Goal: Task Accomplishment & Management: Use online tool/utility

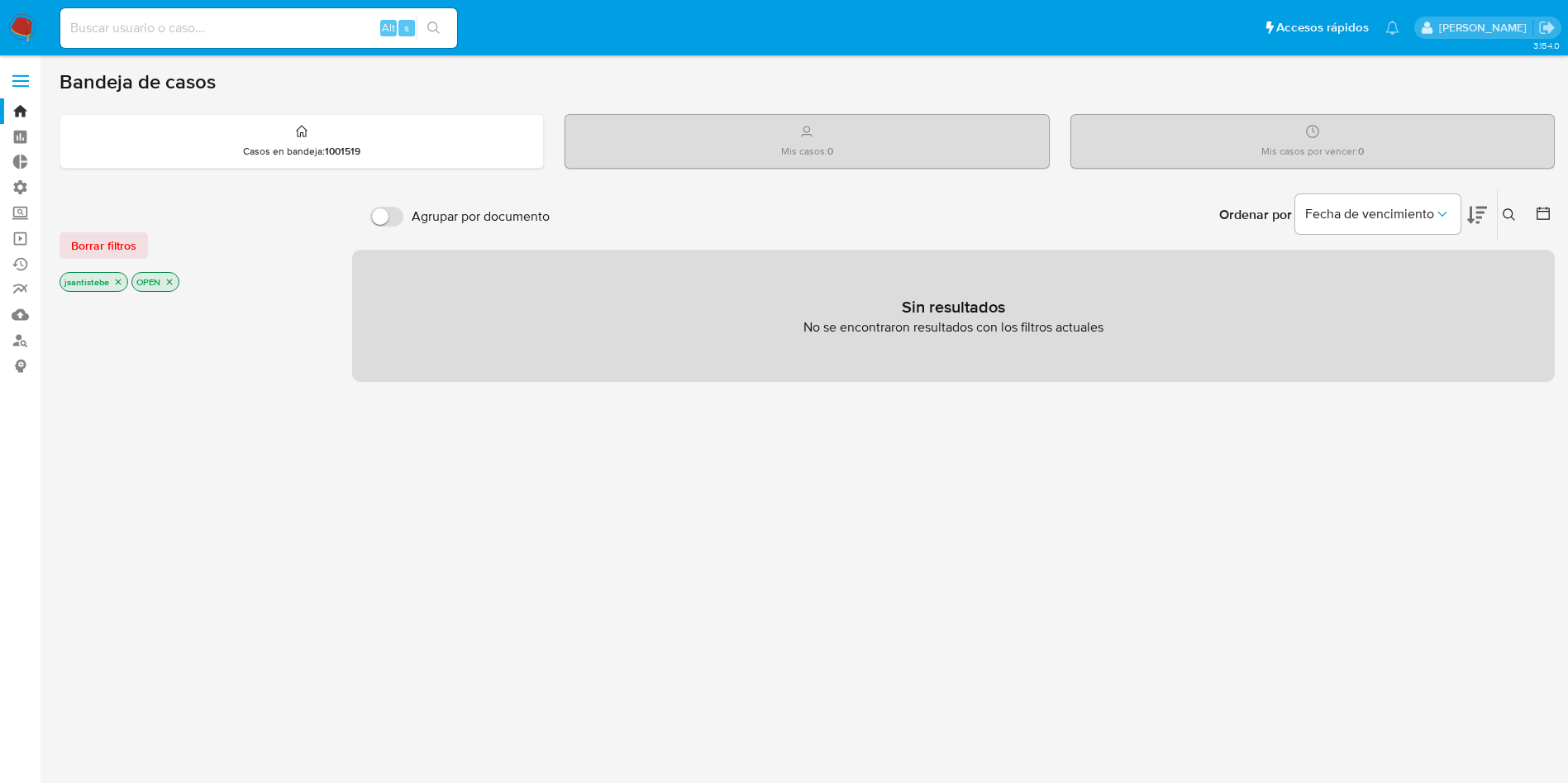
click at [17, 70] on label at bounding box center [21, 81] width 41 height 34
click at [0, 0] on input "checkbox" at bounding box center [0, 0] width 0 height 0
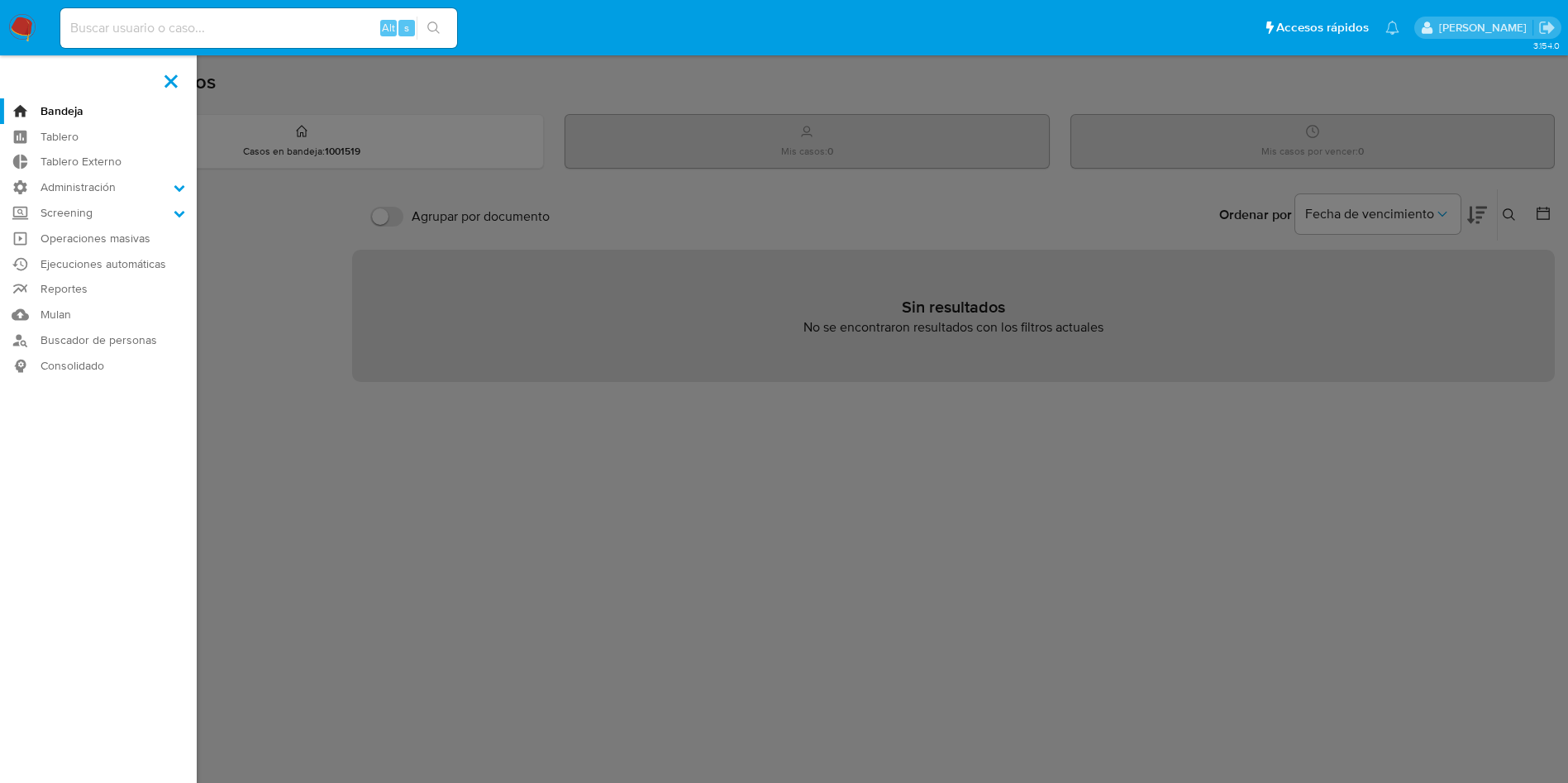
click at [309, 168] on label at bounding box center [784, 392] width 1568 height 783
click at [0, 0] on input "checkbox" at bounding box center [0, 0] width 0 height 0
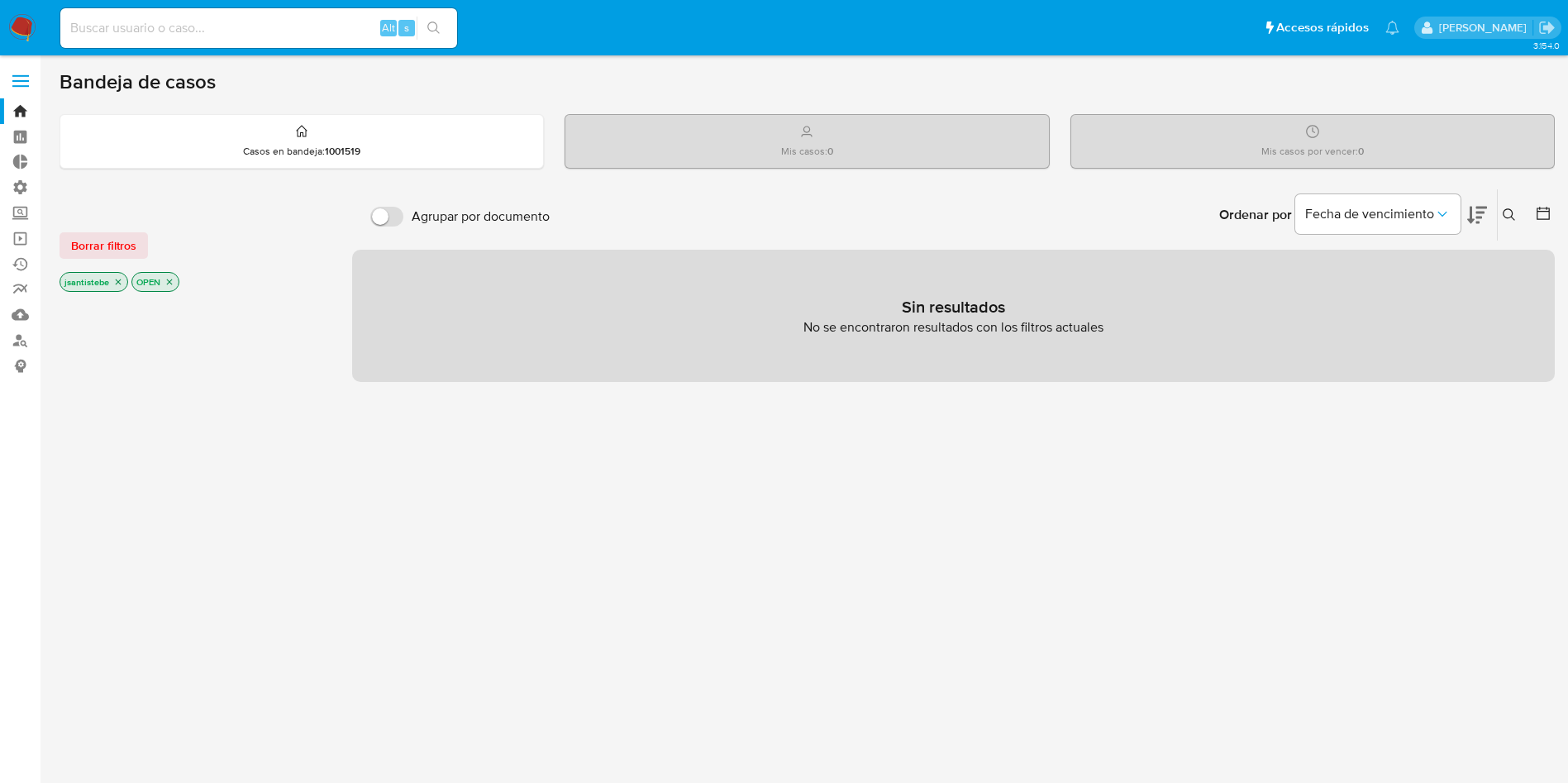
click at [20, 77] on label at bounding box center [21, 81] width 41 height 34
click at [0, 0] on input "checkbox" at bounding box center [0, 0] width 0 height 0
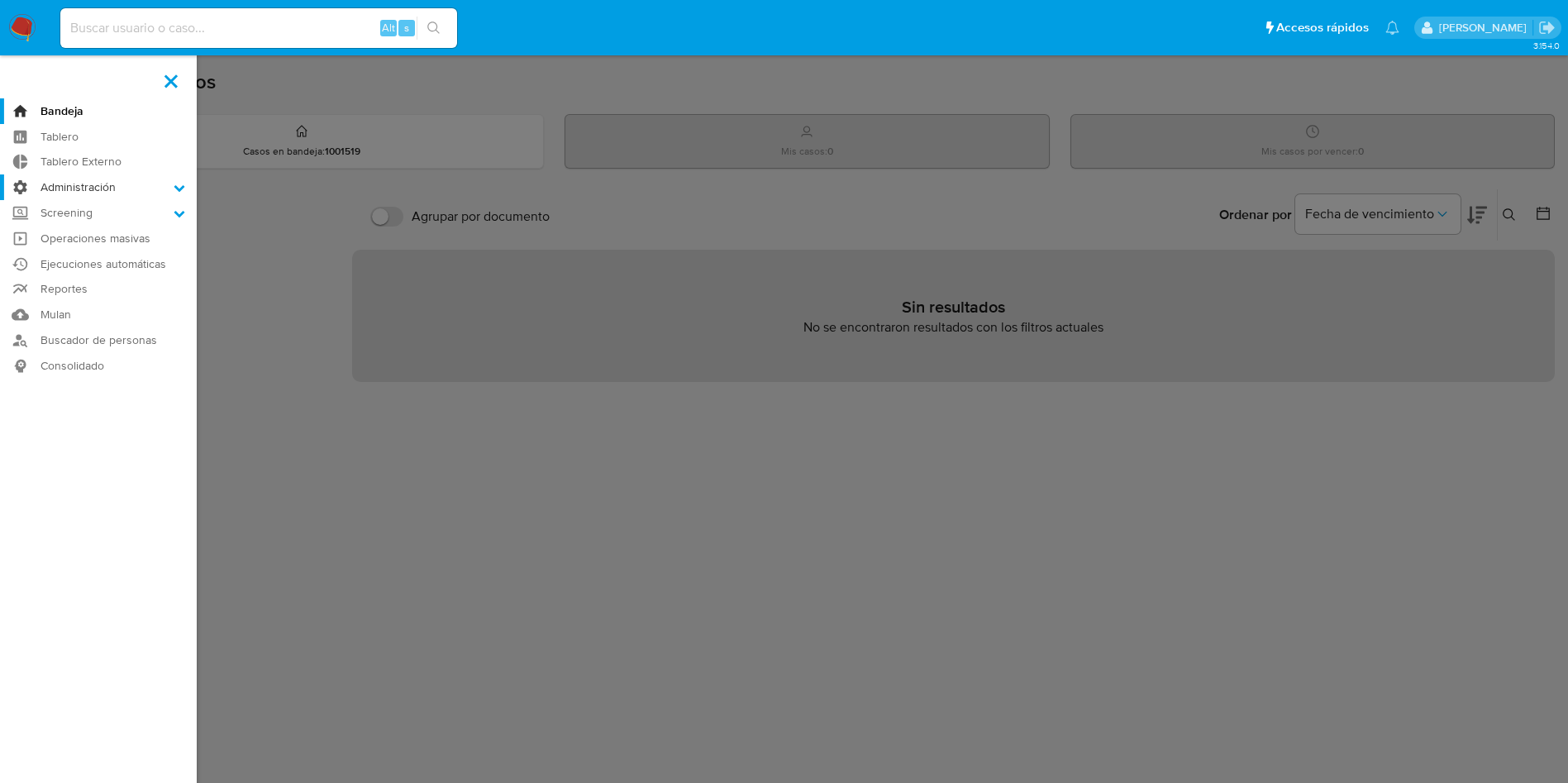
click at [120, 183] on label "Administración" at bounding box center [98, 187] width 197 height 26
click at [0, 0] on input "Administración" at bounding box center [0, 0] width 0 height 0
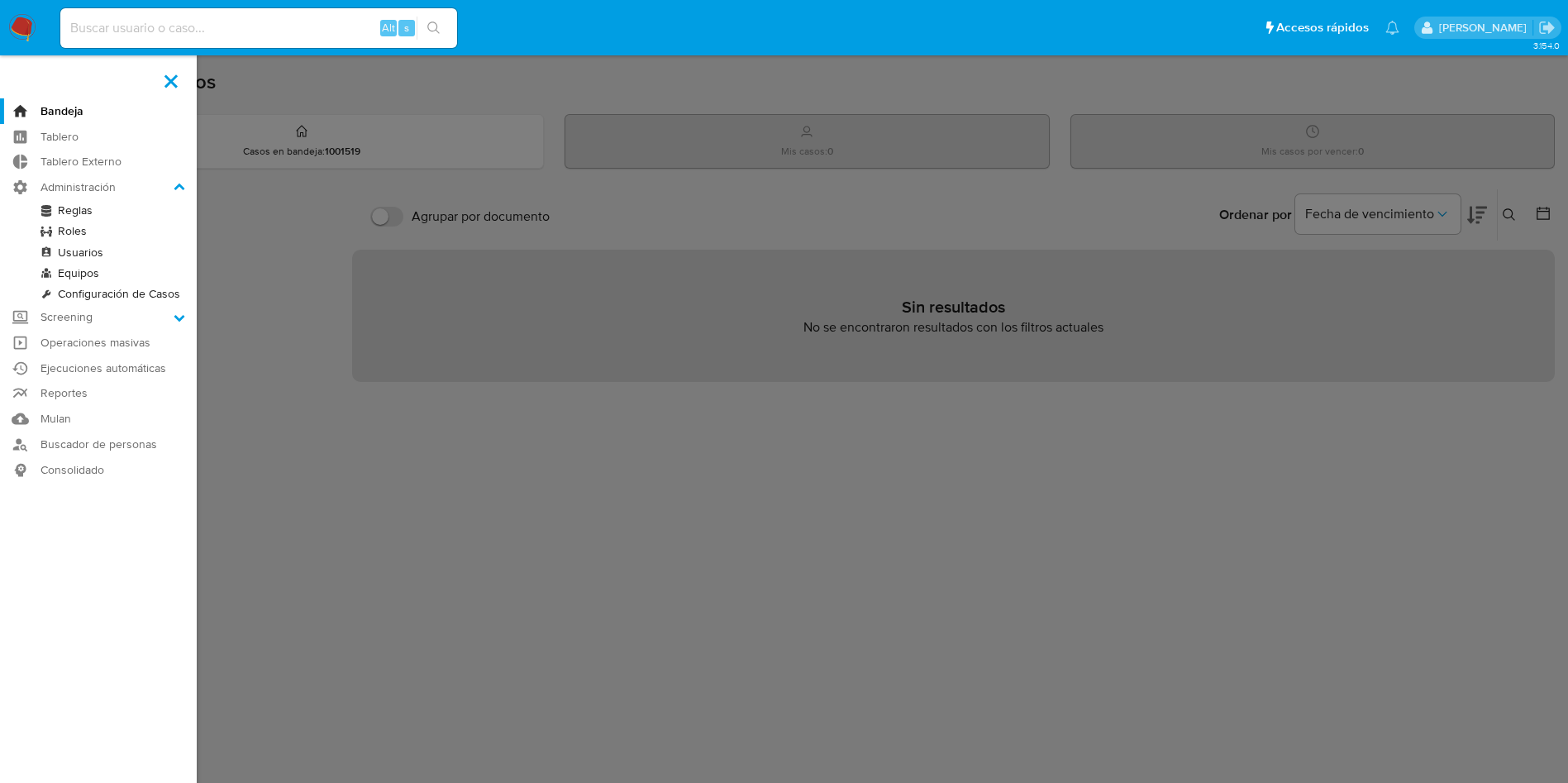
click at [77, 211] on link "Reglas" at bounding box center [98, 210] width 197 height 21
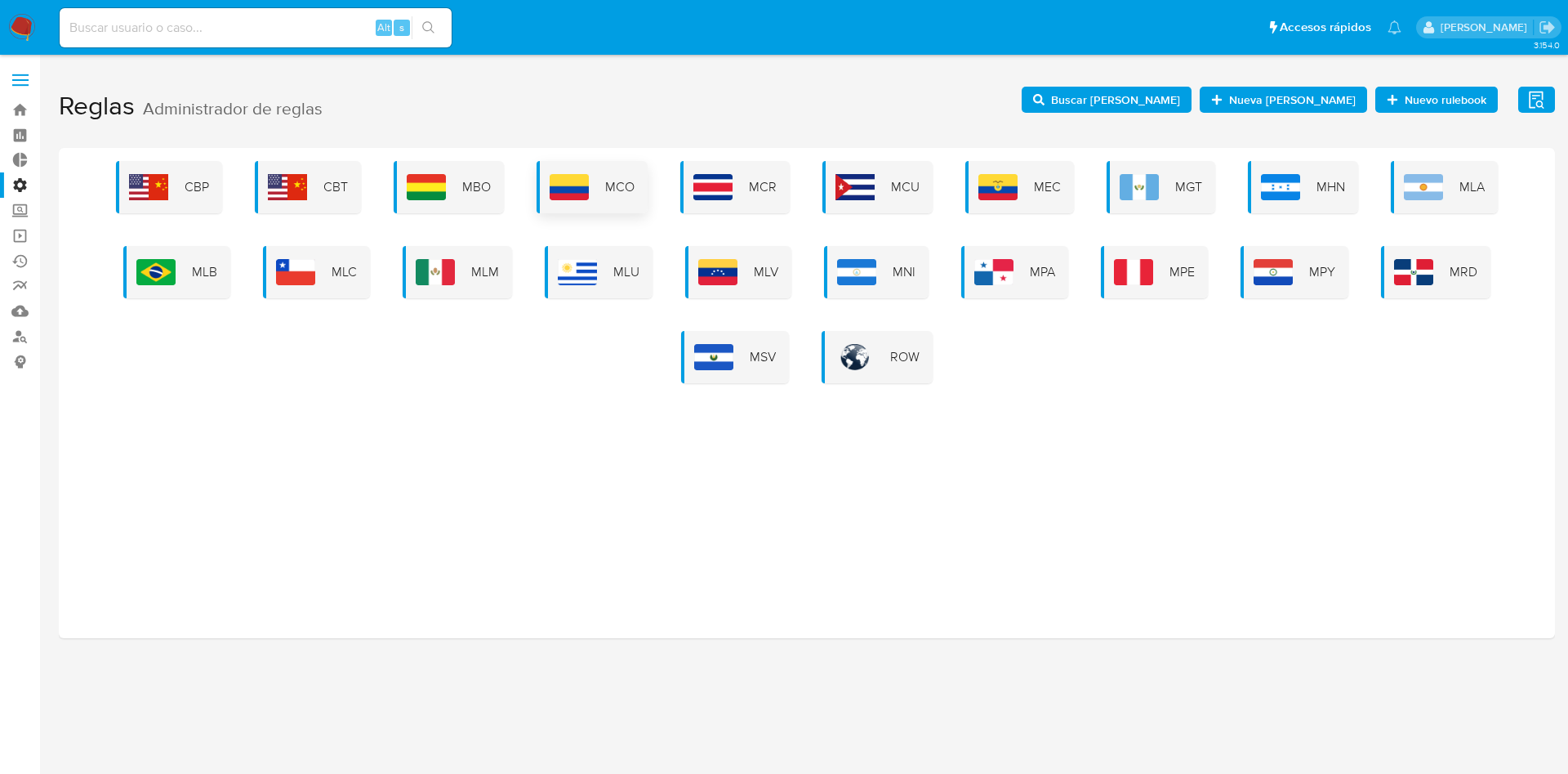
click at [609, 175] on div "MCO" at bounding box center [592, 188] width 111 height 53
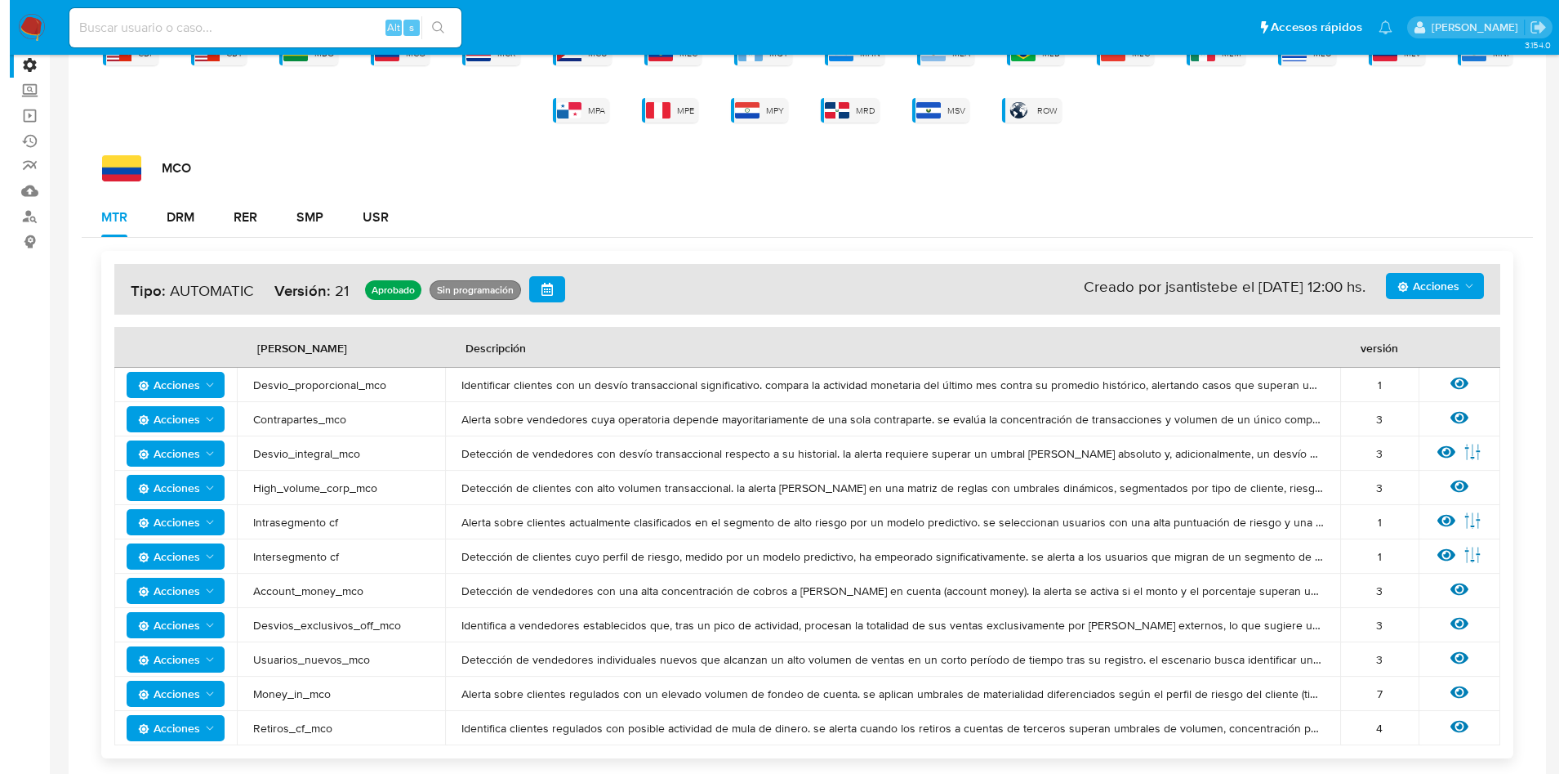
scroll to position [141, 0]
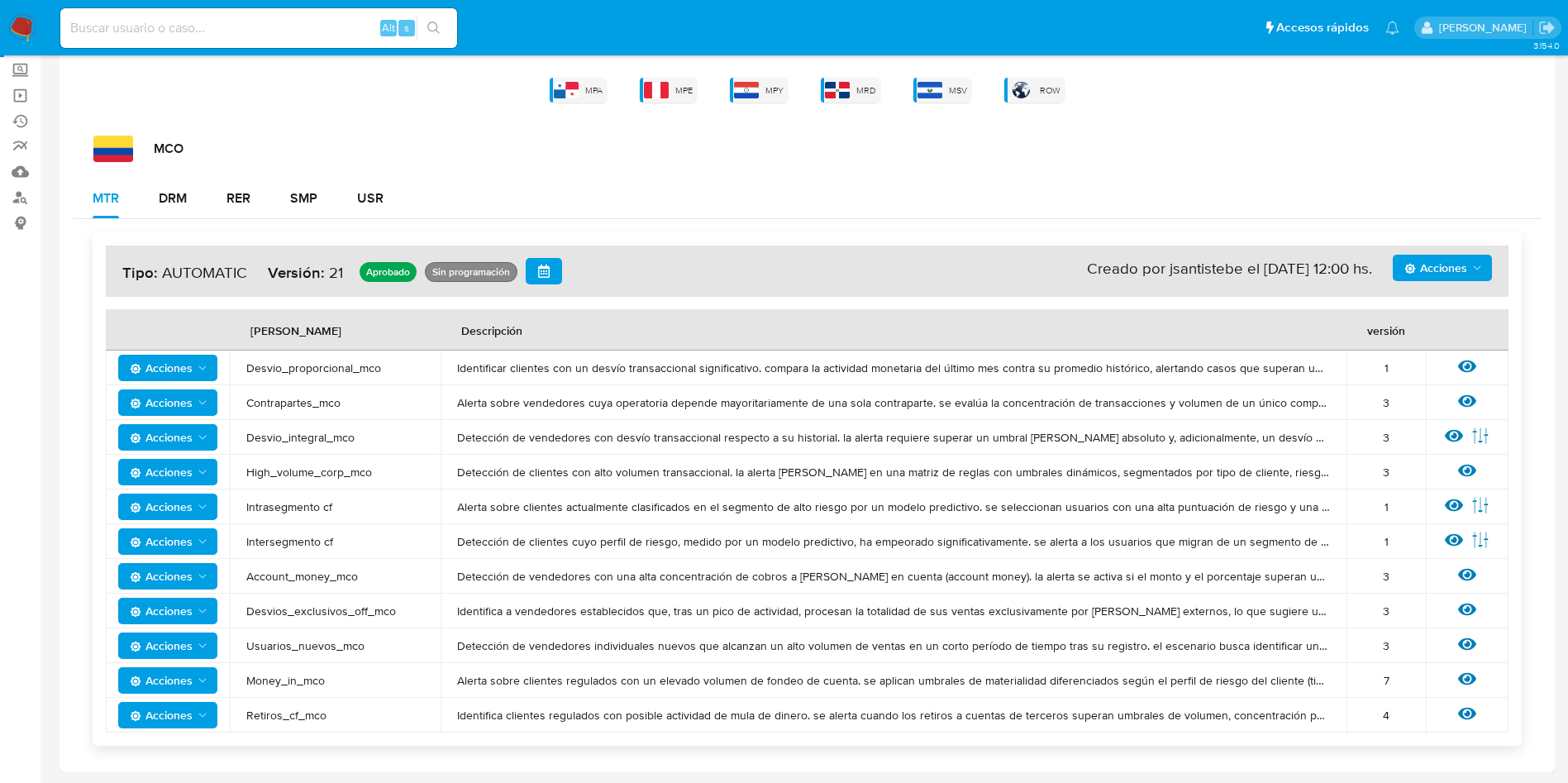
click at [1471, 719] on icon at bounding box center [1467, 713] width 18 height 18
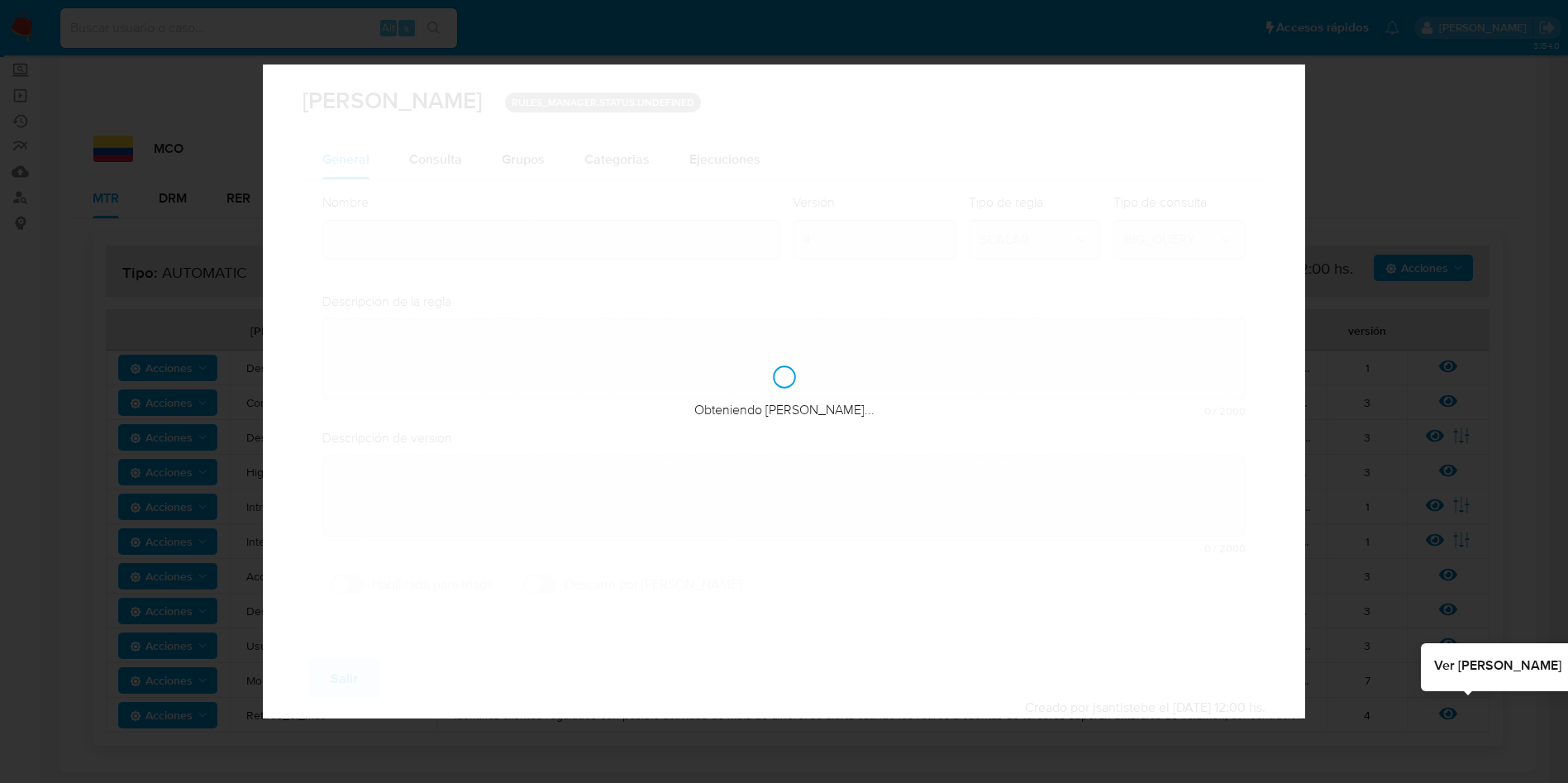
type input "Retiros_cf_mco"
type textarea "Identifica clientes regulados con posible actividad de mula de dinero. se alert…"
type textarea "Acumulación de cuentas bancarias o retiros a terceros. cuenta propia vs tercero…"
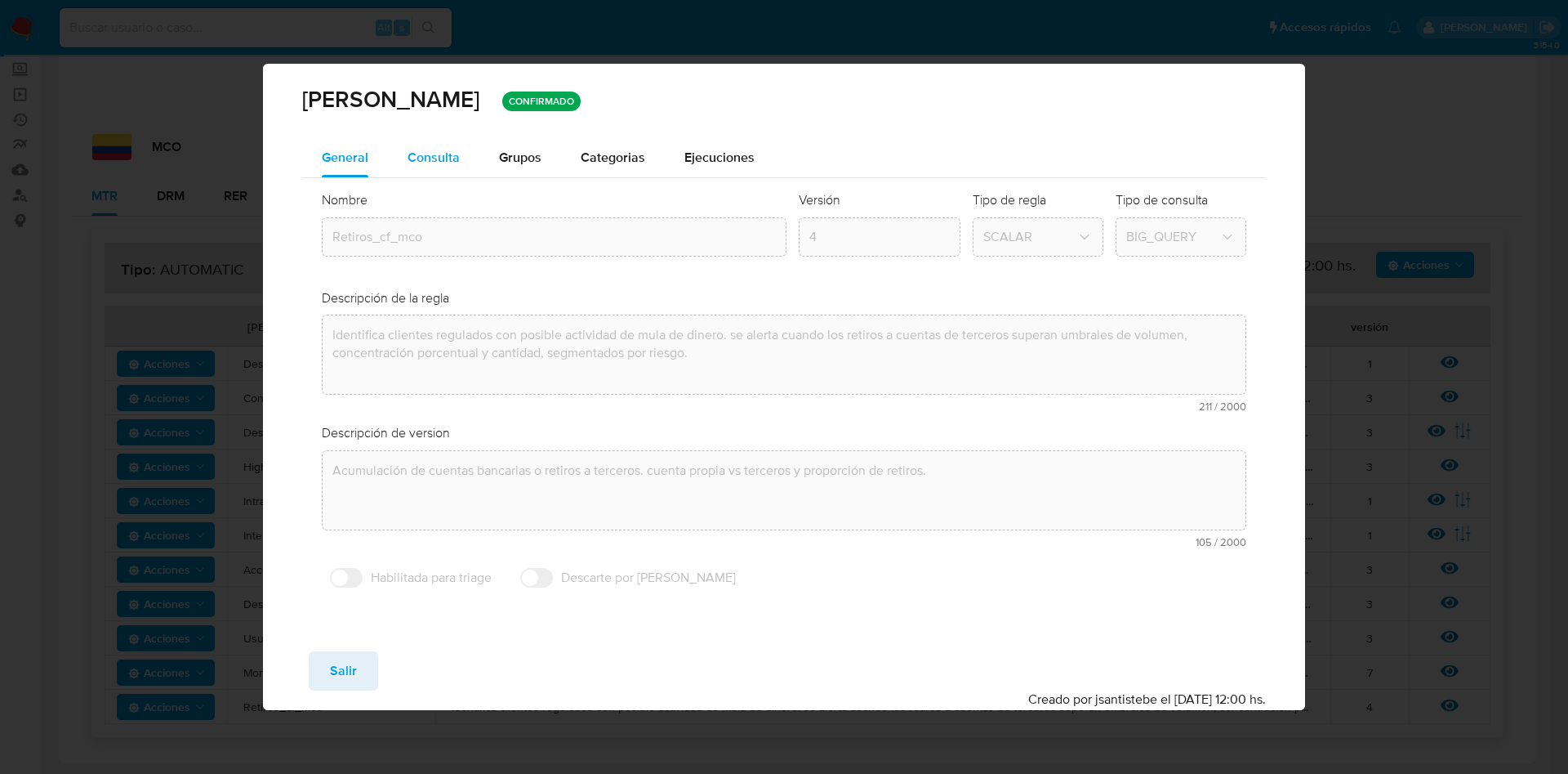
click at [417, 161] on span "Consulta" at bounding box center [434, 157] width 52 height 18
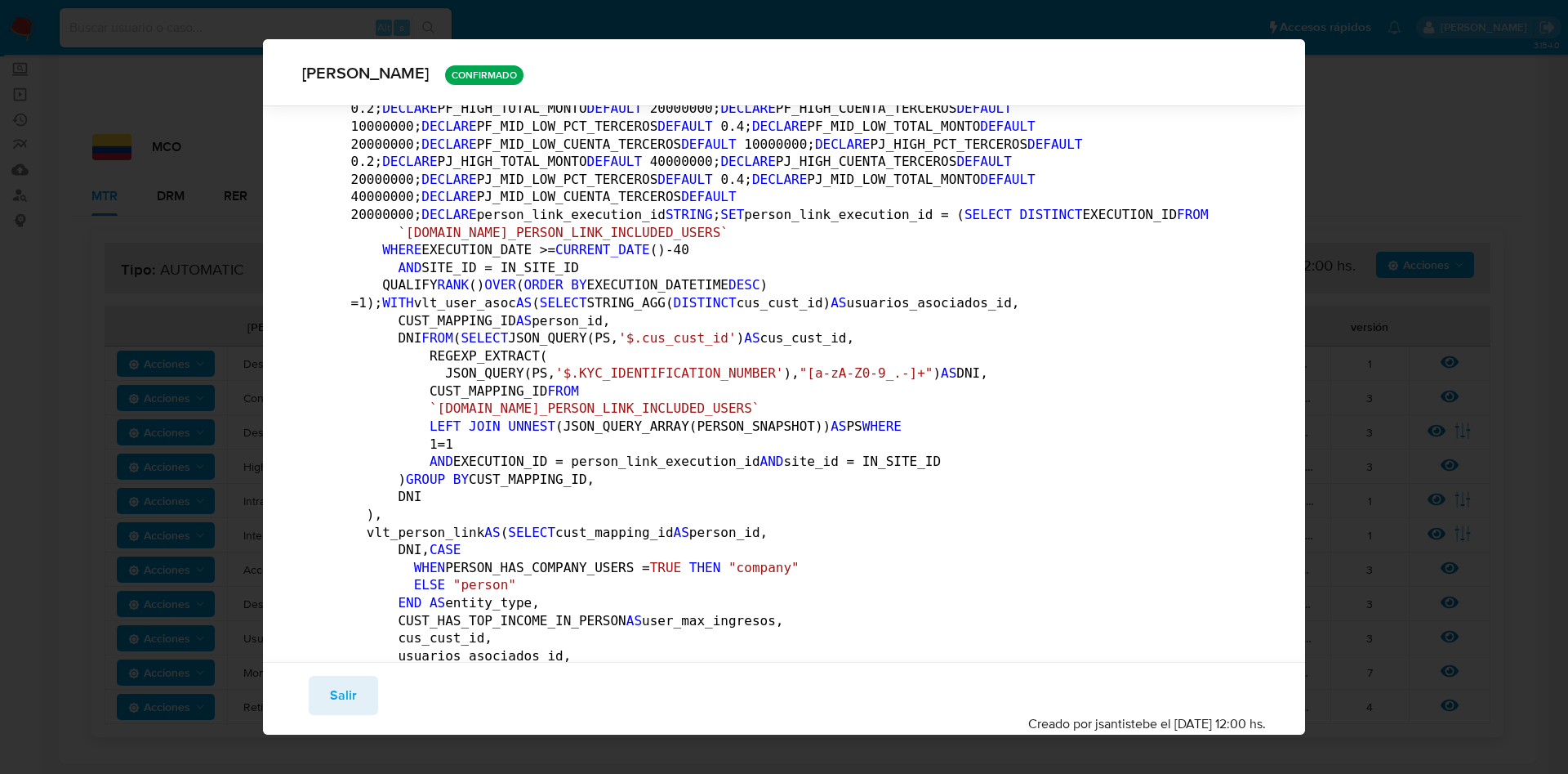
scroll to position [0, 0]
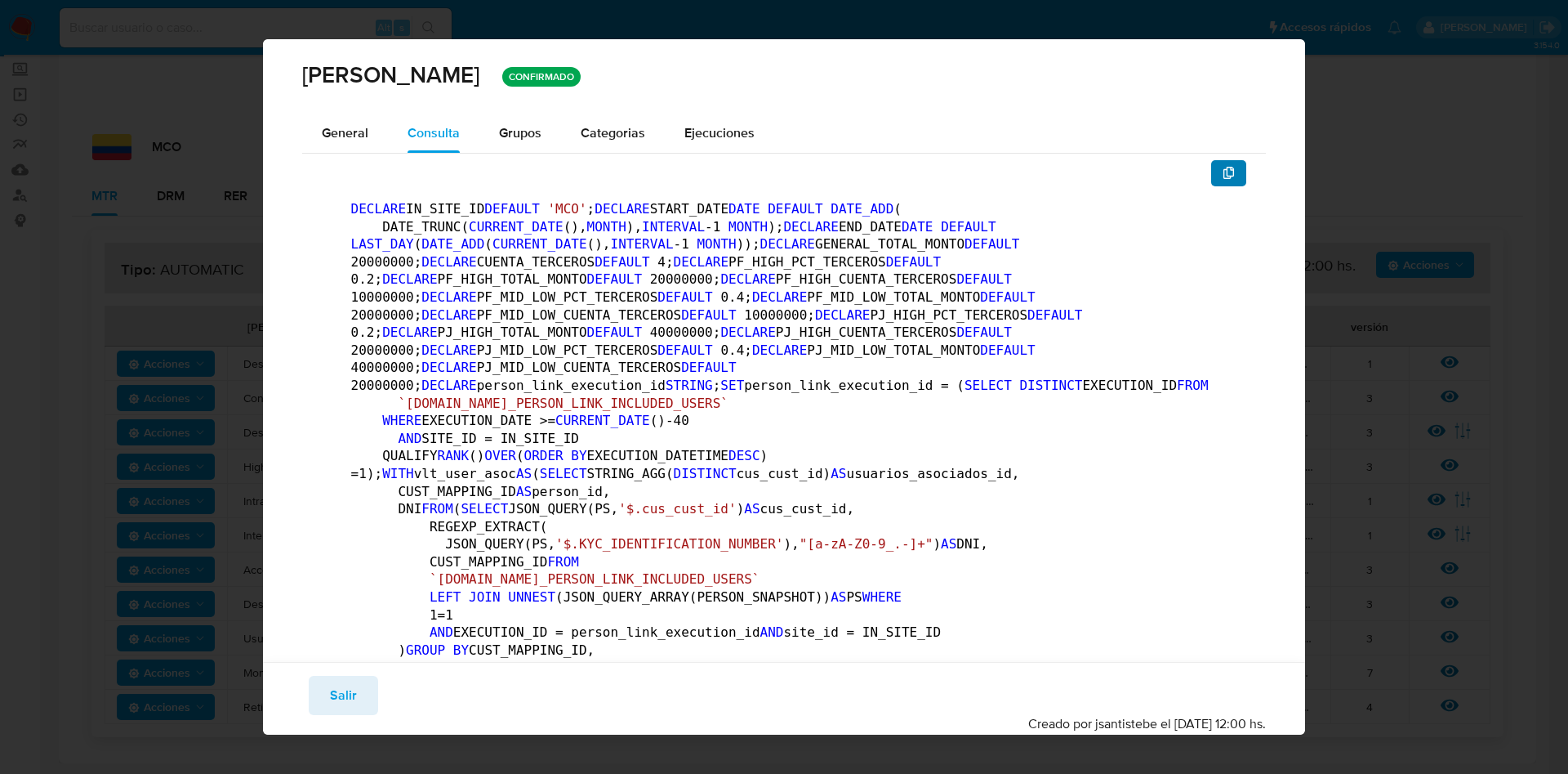
click at [1223, 172] on icon "button" at bounding box center [1229, 172] width 13 height 13
drag, startPoint x: 1203, startPoint y: 153, endPoint x: 1207, endPoint y: 164, distance: 11.7
click at [1224, 170] on icon "button" at bounding box center [1230, 172] width 12 height 13
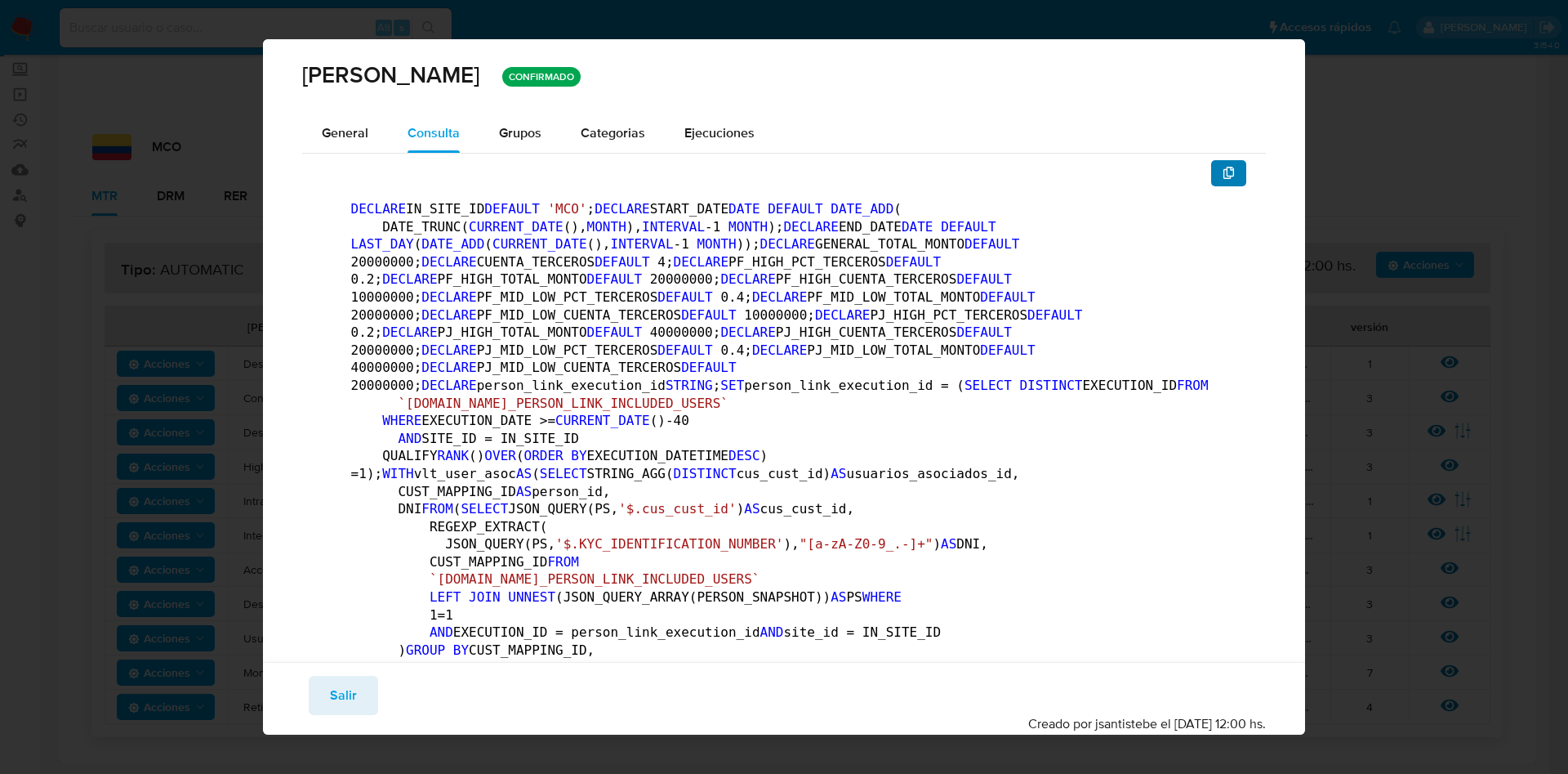
click at [1223, 162] on span "button" at bounding box center [1229, 173] width 13 height 23
click at [1223, 176] on icon "button" at bounding box center [1229, 172] width 13 height 13
